Goal: Book appointment/travel/reservation

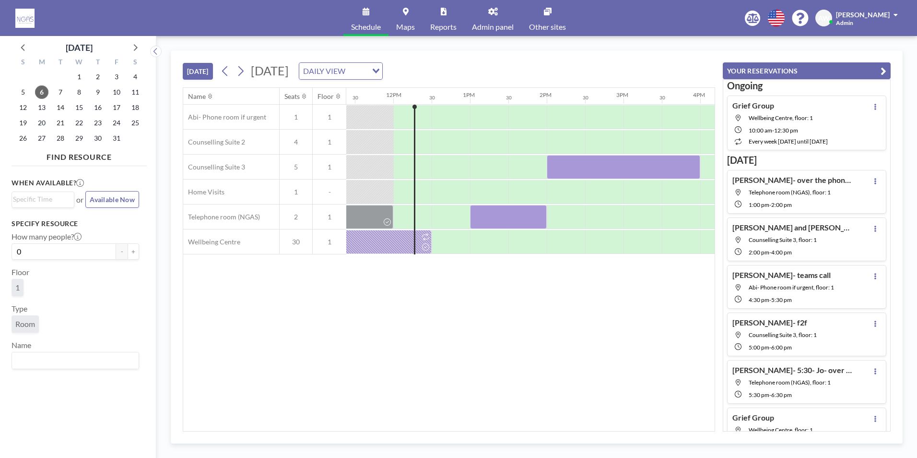
scroll to position [0, 883]
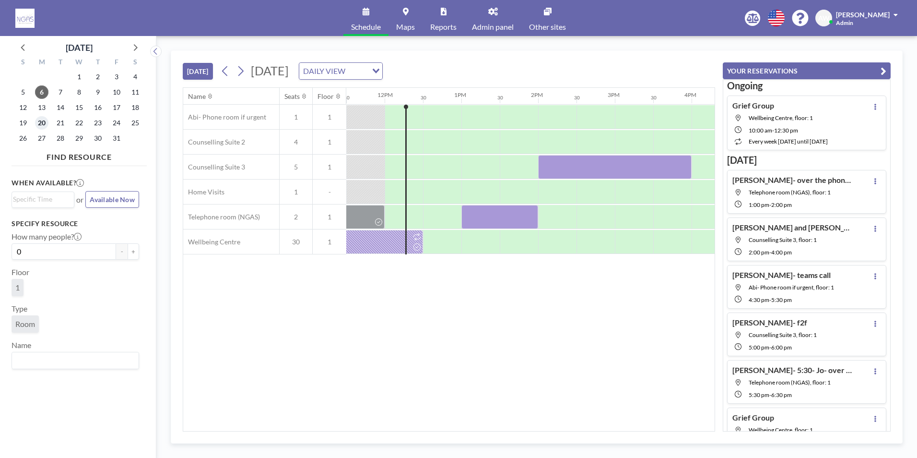
click at [45, 126] on span "20" at bounding box center [41, 122] width 13 height 13
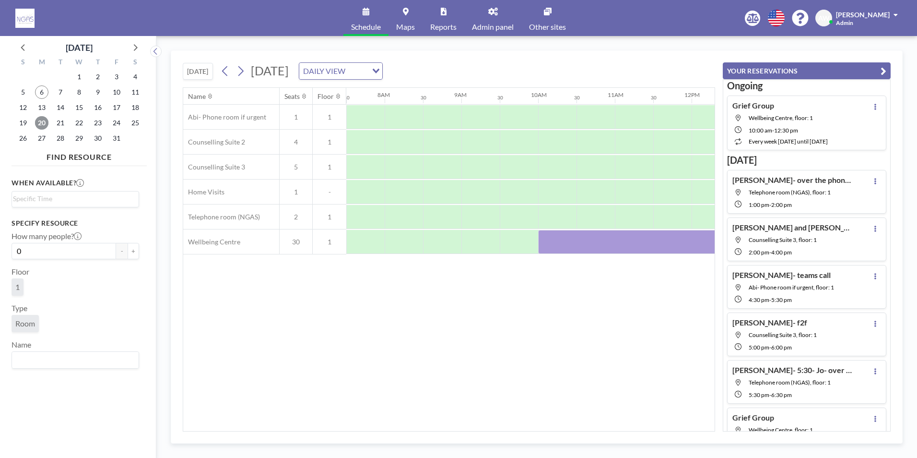
scroll to position [0, 600]
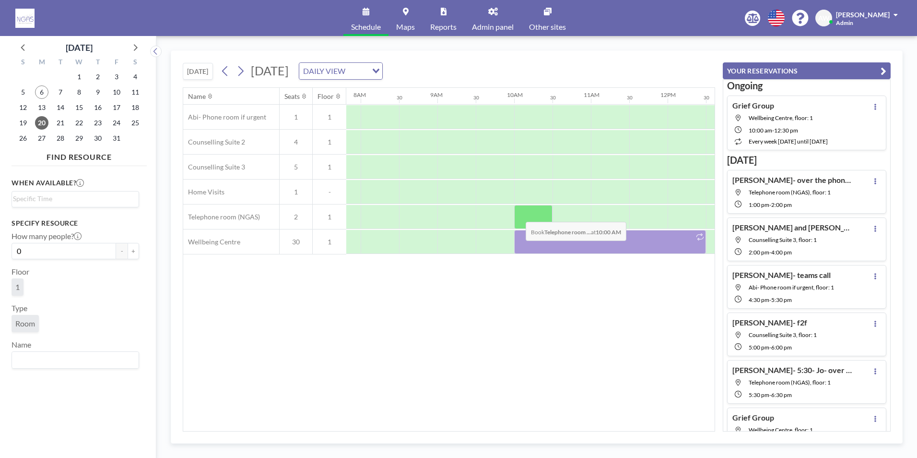
click at [519, 214] on div at bounding box center [533, 217] width 38 height 24
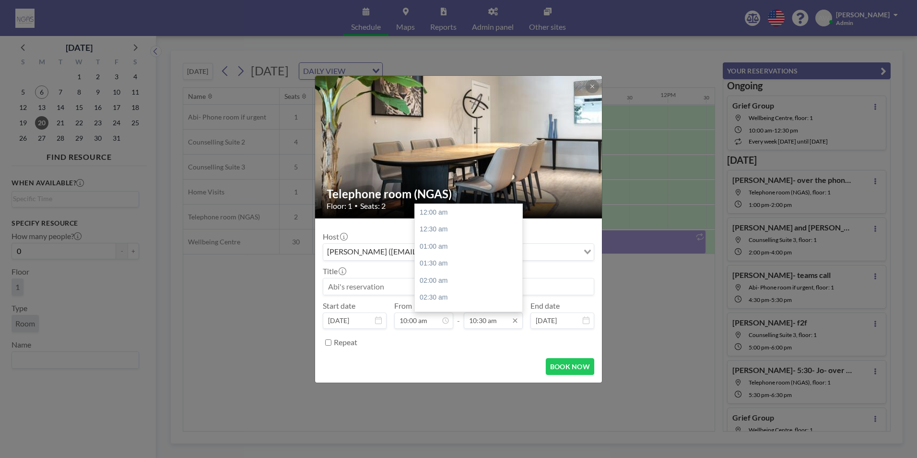
scroll to position [358, 0]
click at [451, 261] on div "12:00 pm" at bounding box center [471, 263] width 112 height 17
type input "12:00 pm"
click at [408, 288] on input at bounding box center [458, 286] width 271 height 16
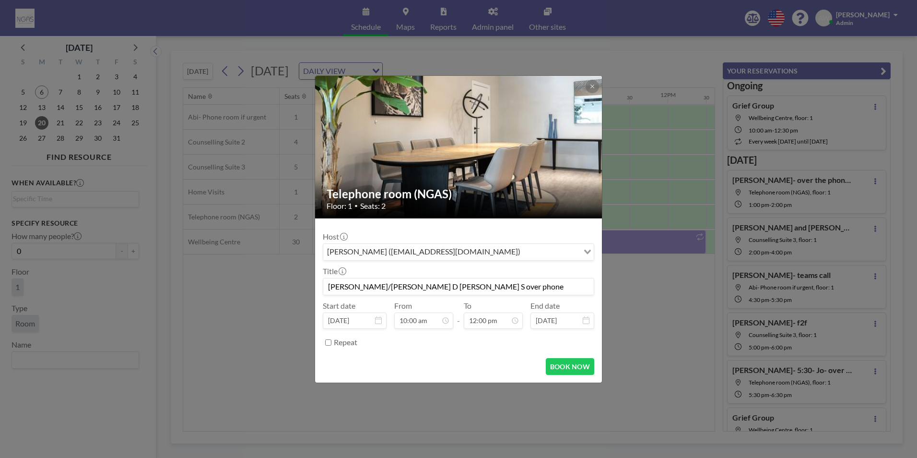
click at [387, 289] on input "[PERSON_NAME]/[PERSON_NAME] D [PERSON_NAME] S over phone" at bounding box center [458, 286] width 271 height 16
click at [349, 286] on input "[PERSON_NAME]/[PERSON_NAME] D-[PERSON_NAME] S over phone" at bounding box center [458, 286] width 271 height 16
type input "[PERSON_NAME] 10/[PERSON_NAME] 11 D-[PERSON_NAME] S over phone"
click at [555, 371] on button "BOOK NOW" at bounding box center [570, 366] width 48 height 17
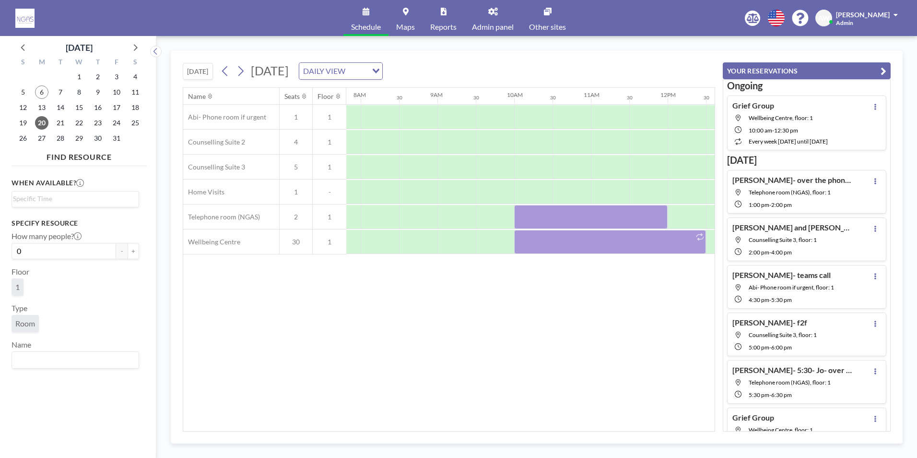
click at [798, 201] on div "1:00 PM - 2:00 PM" at bounding box center [801, 204] width 104 height 9
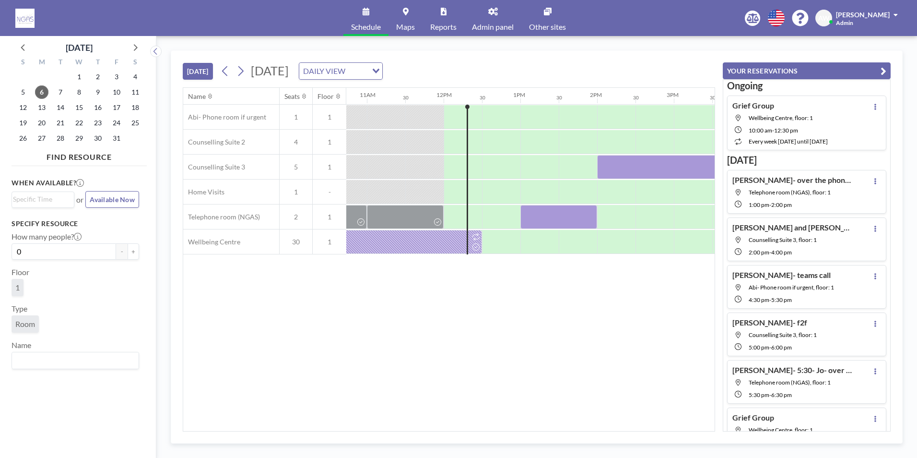
scroll to position [0, 960]
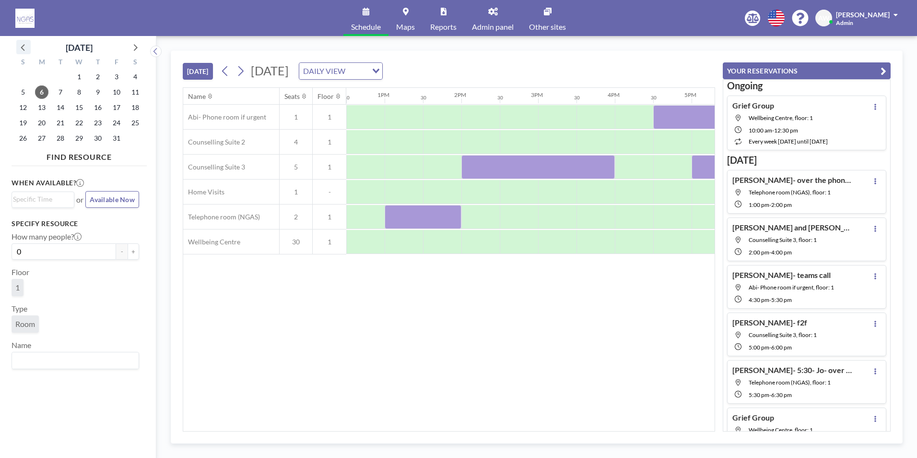
click at [23, 49] on icon at bounding box center [23, 47] width 4 height 7
click at [58, 139] on span "30" at bounding box center [60, 137] width 13 height 13
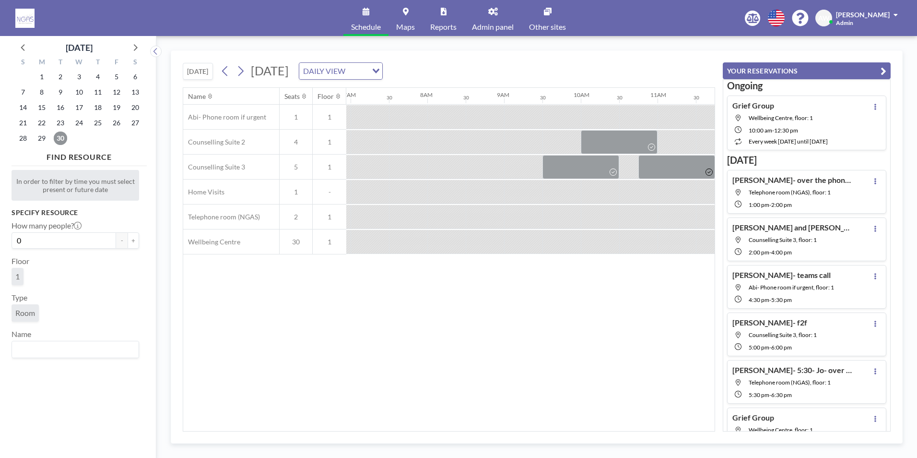
scroll to position [0, 576]
